Goal: Communication & Community: Answer question/provide support

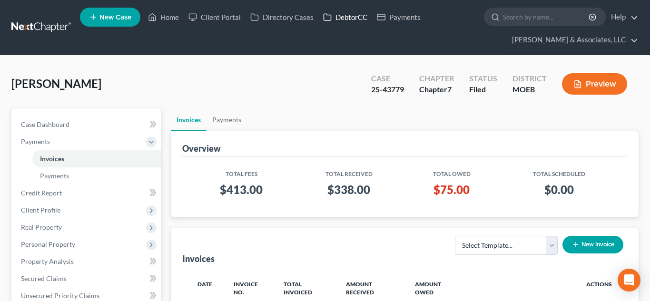
click at [337, 17] on link "DebtorCC" at bounding box center [345, 17] width 54 height 17
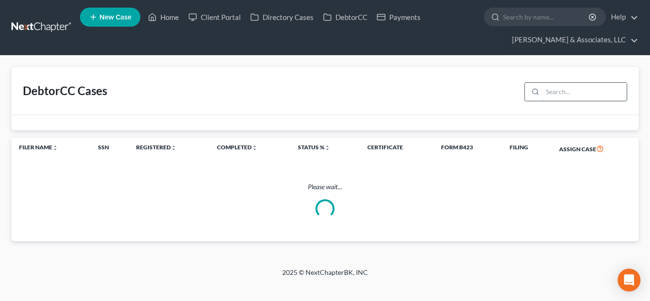
click at [563, 94] on input "search" at bounding box center [584, 92] width 84 height 18
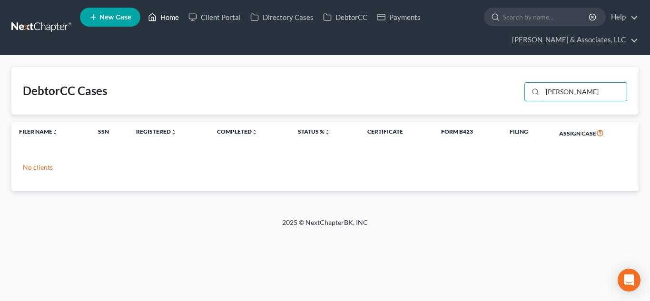
type input "[PERSON_NAME]"
click at [169, 20] on link "Home" at bounding box center [163, 17] width 40 height 17
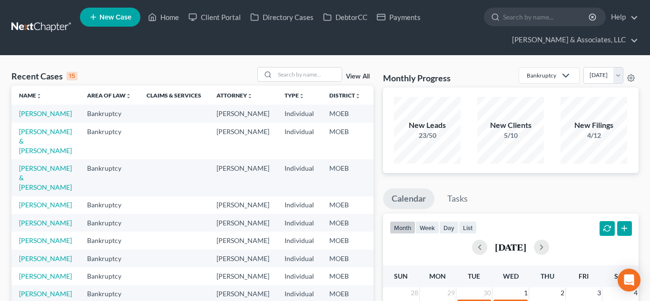
click at [38, 232] on td "[PERSON_NAME]" at bounding box center [45, 223] width 68 height 18
click at [32, 227] on link "[PERSON_NAME]" at bounding box center [45, 223] width 53 height 8
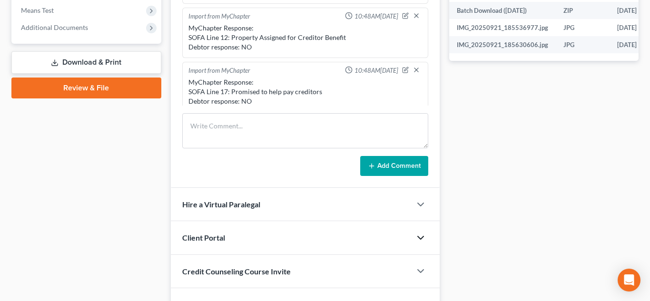
scroll to position [1021, 0]
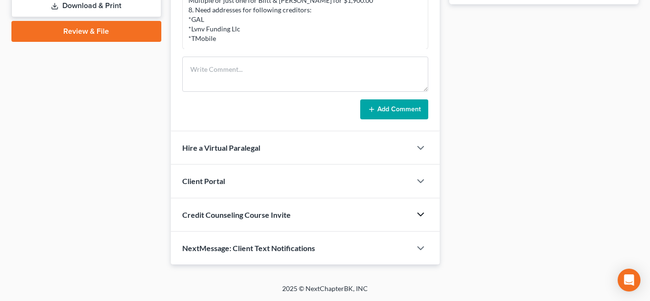
click at [417, 214] on icon "button" at bounding box center [420, 214] width 11 height 11
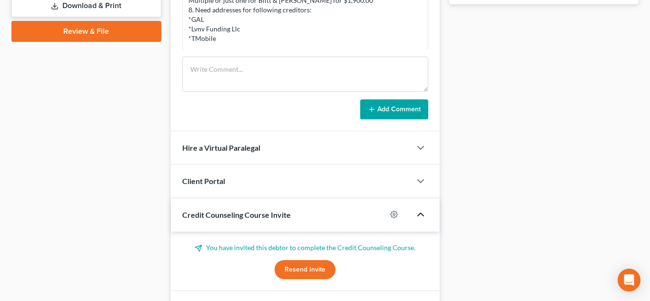
scroll to position [521, 0]
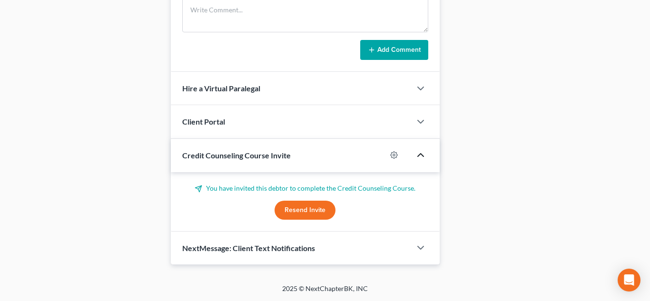
click at [315, 209] on button "Resend Invite" at bounding box center [304, 210] width 61 height 19
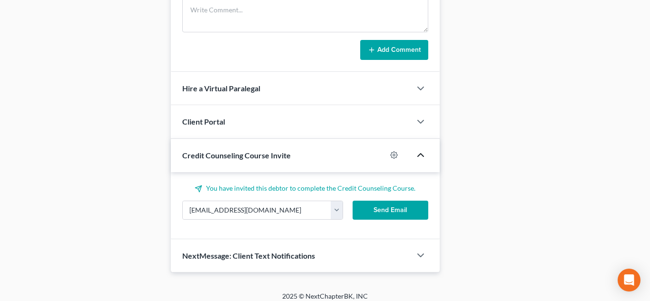
click at [385, 212] on button "Send Email" at bounding box center [391, 210] width 76 height 19
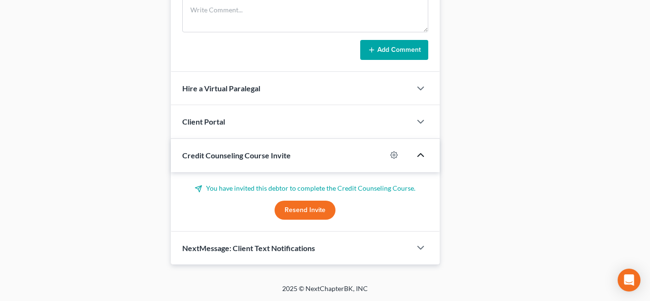
scroll to position [0, 0]
